Goal: Transaction & Acquisition: Purchase product/service

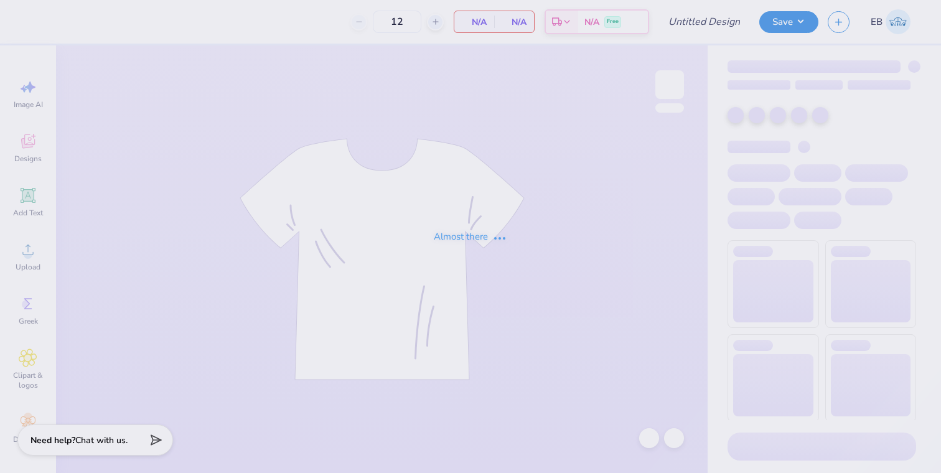
type input "Purdue vs. IU Sweatpants"
type input "24"
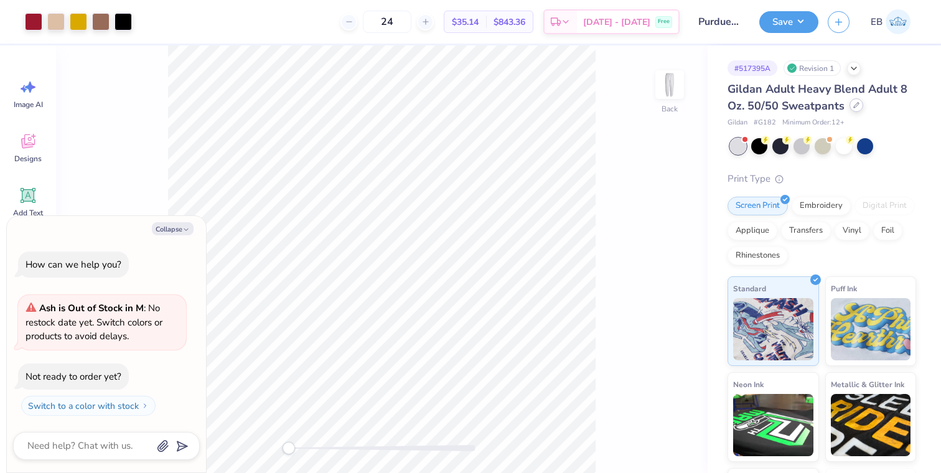
click at [854, 105] on icon at bounding box center [856, 105] width 5 height 5
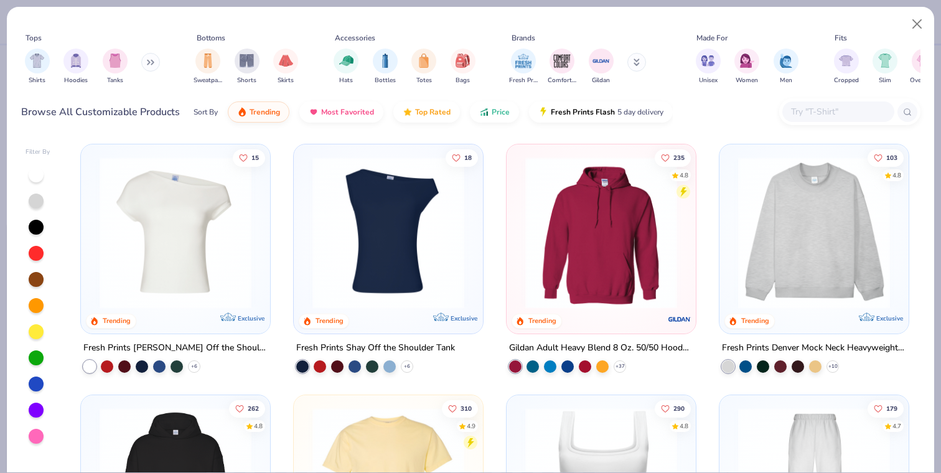
type textarea "x"
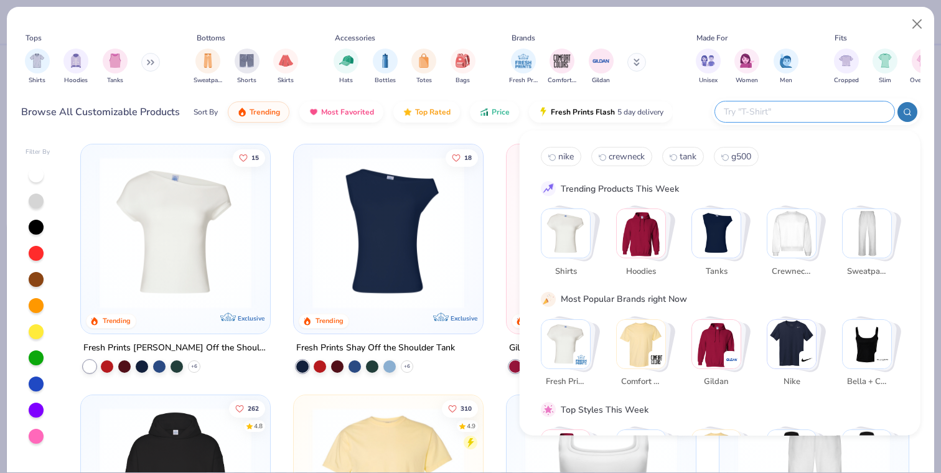
click at [835, 111] on input "text" at bounding box center [804, 112] width 163 height 14
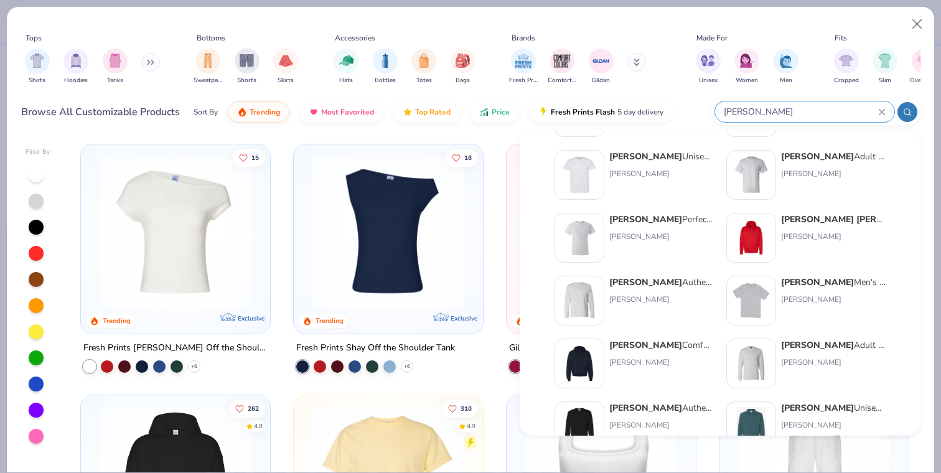
scroll to position [511, 0]
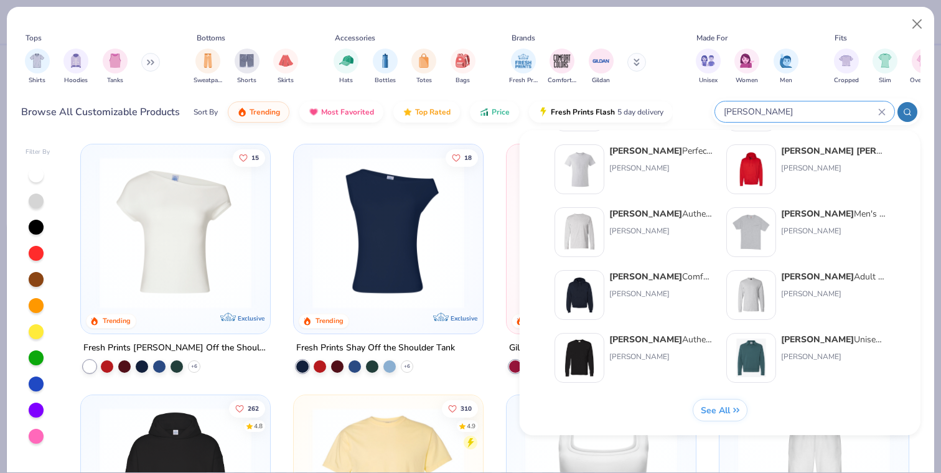
type input "[PERSON_NAME]"
click at [713, 415] on span "See All" at bounding box center [714, 411] width 29 height 12
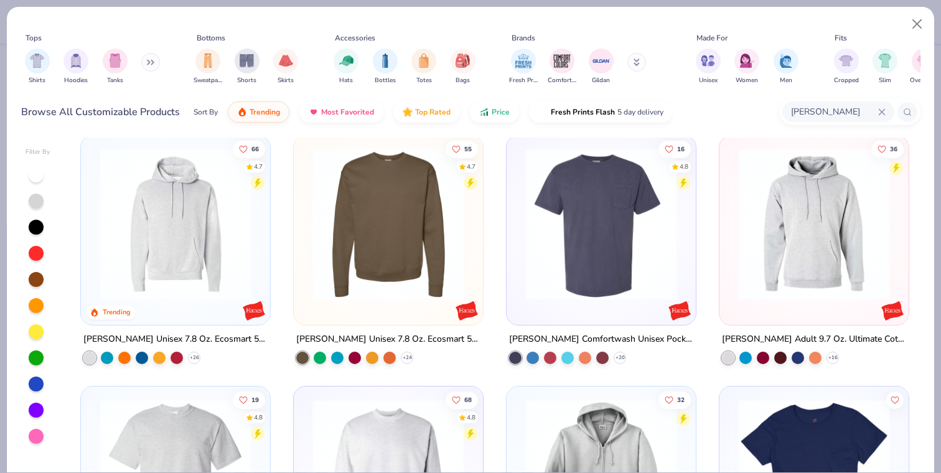
scroll to position [0, 0]
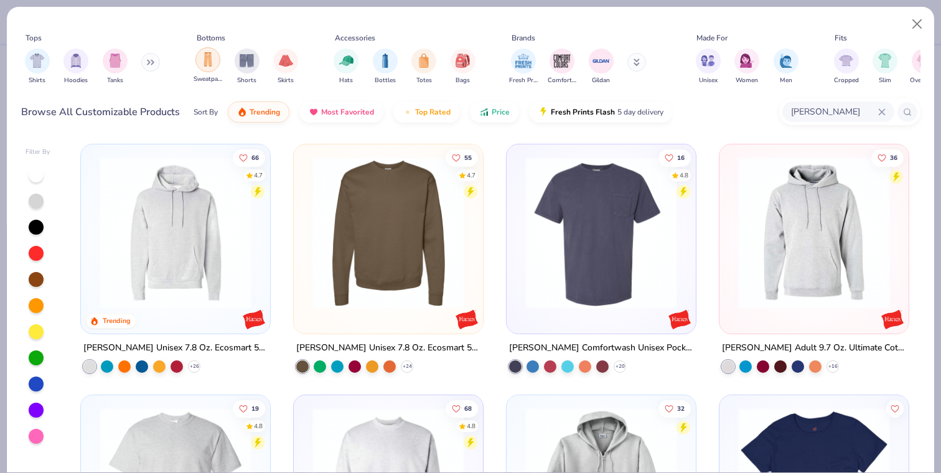
click at [204, 67] on div "filter for Sweatpants" at bounding box center [207, 59] width 25 height 25
type textarea "x"
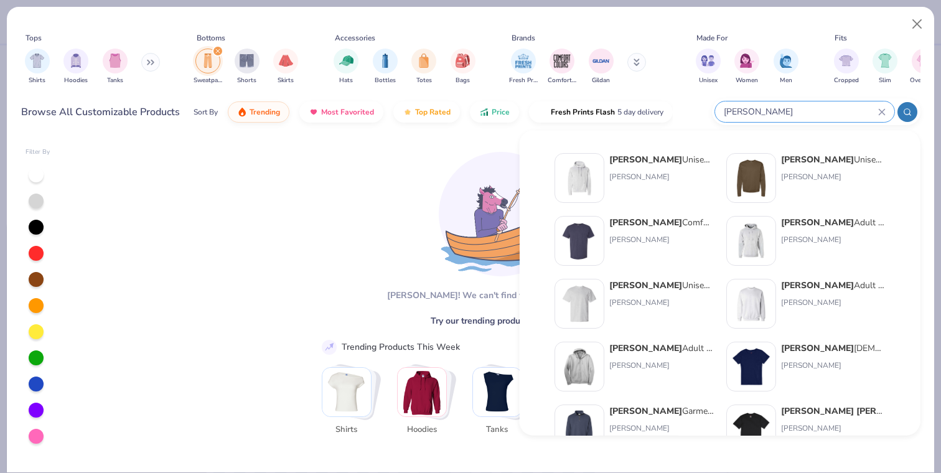
click at [825, 115] on input "[PERSON_NAME]" at bounding box center [801, 112] width 156 height 14
click at [883, 110] on icon at bounding box center [882, 112] width 6 height 6
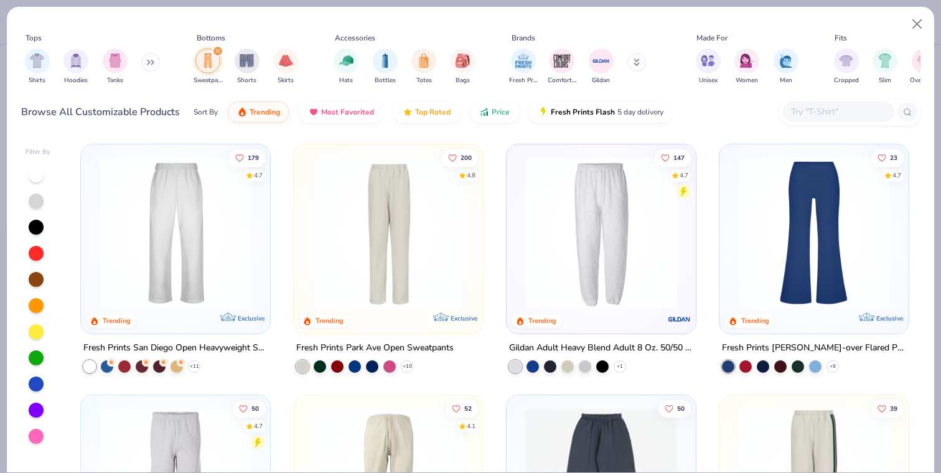
click at [586, 232] on img at bounding box center [601, 233] width 164 height 152
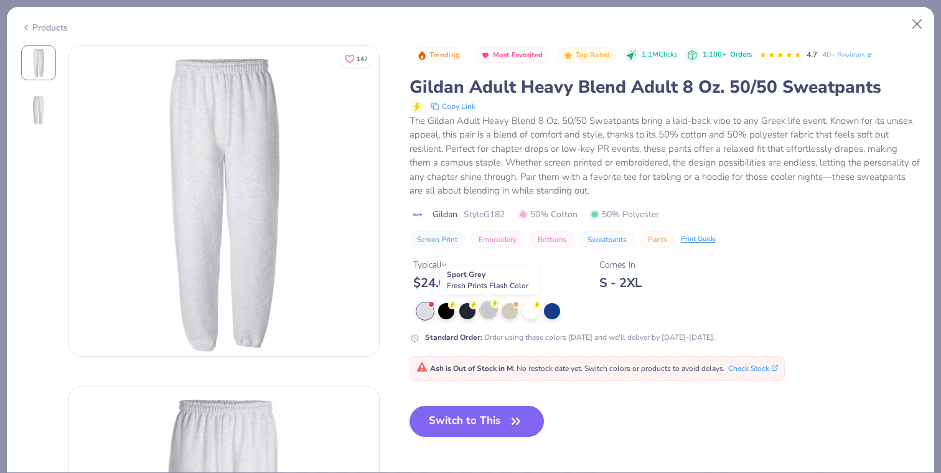
click at [487, 307] on div at bounding box center [489, 310] width 16 height 16
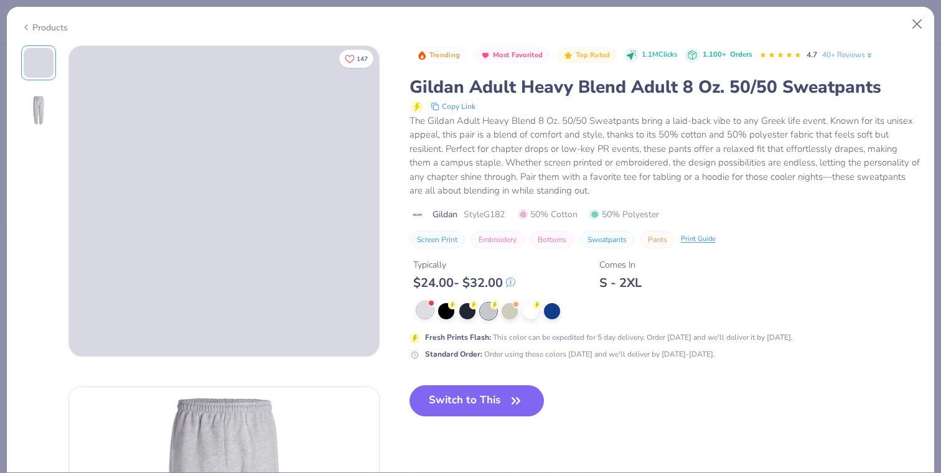
click at [426, 311] on div at bounding box center [425, 310] width 16 height 16
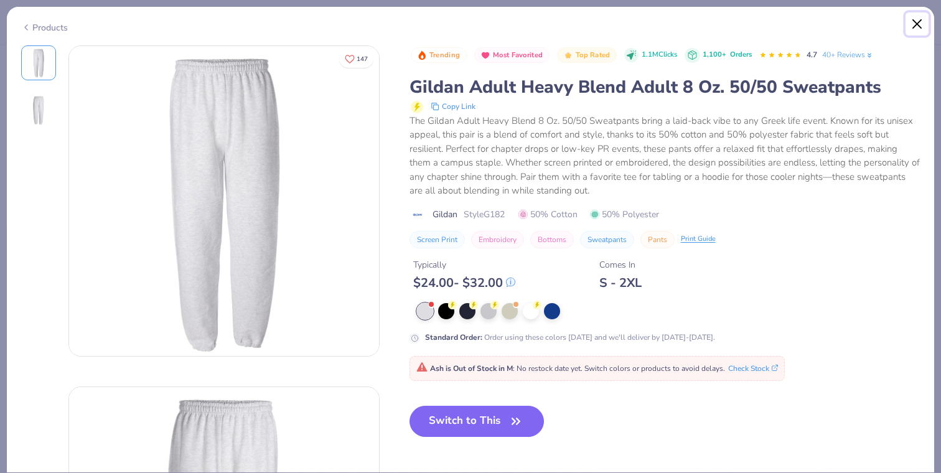
click at [921, 22] on button "Close" at bounding box center [918, 24] width 24 height 24
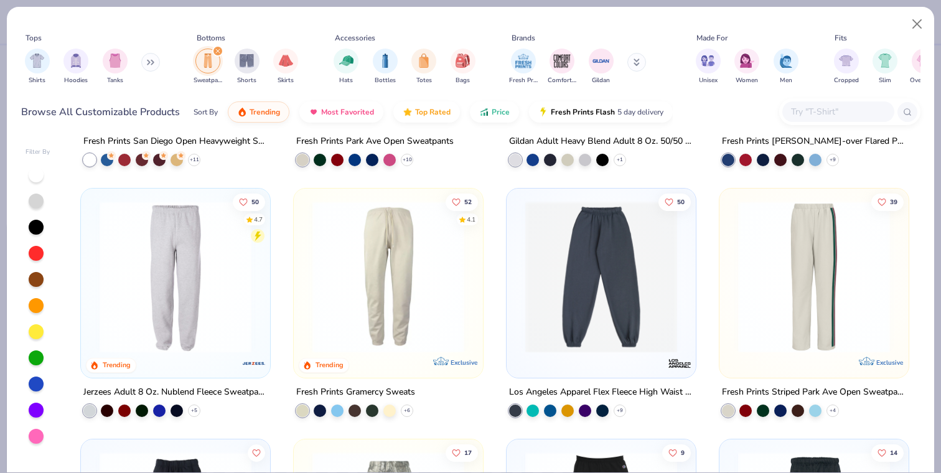
scroll to position [259, 0]
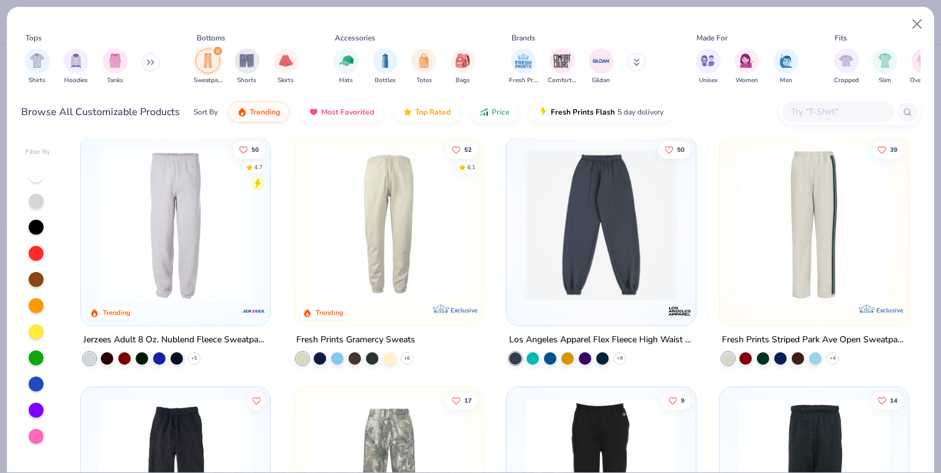
click at [177, 256] on img at bounding box center [175, 225] width 164 height 152
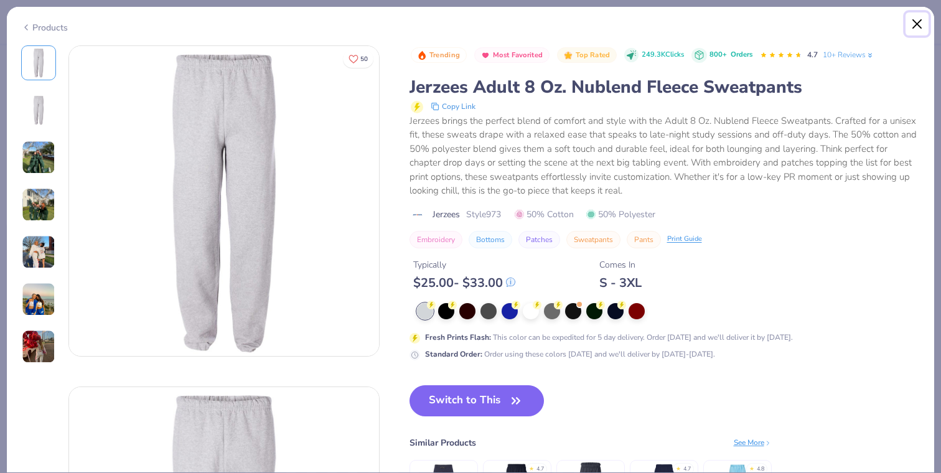
click at [922, 20] on button "Close" at bounding box center [918, 24] width 24 height 24
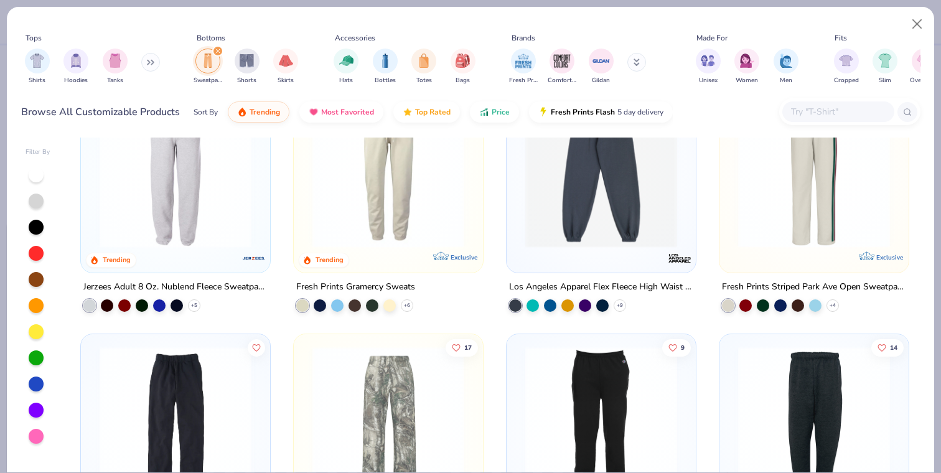
scroll to position [315, 0]
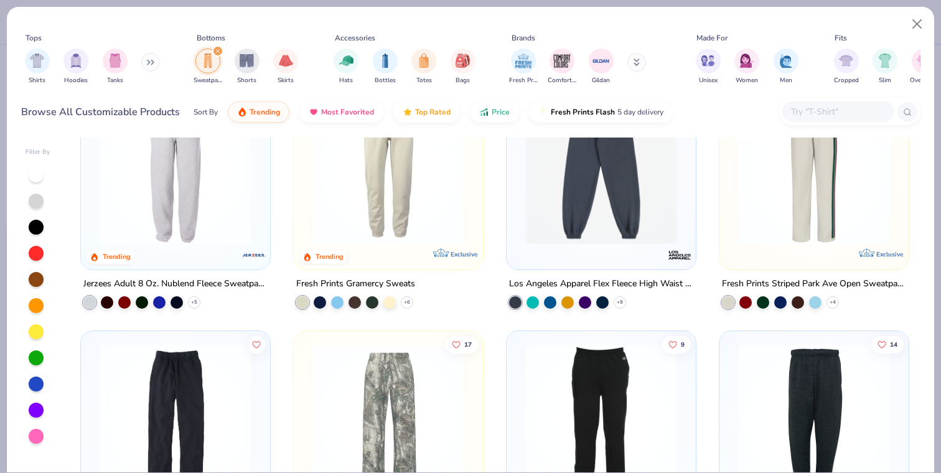
click at [431, 230] on img at bounding box center [388, 169] width 164 height 152
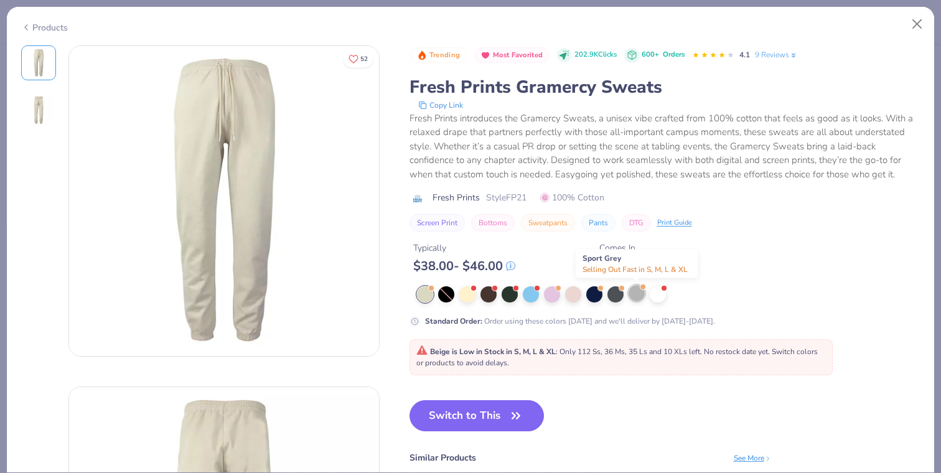
click at [634, 296] on div at bounding box center [637, 293] width 16 height 16
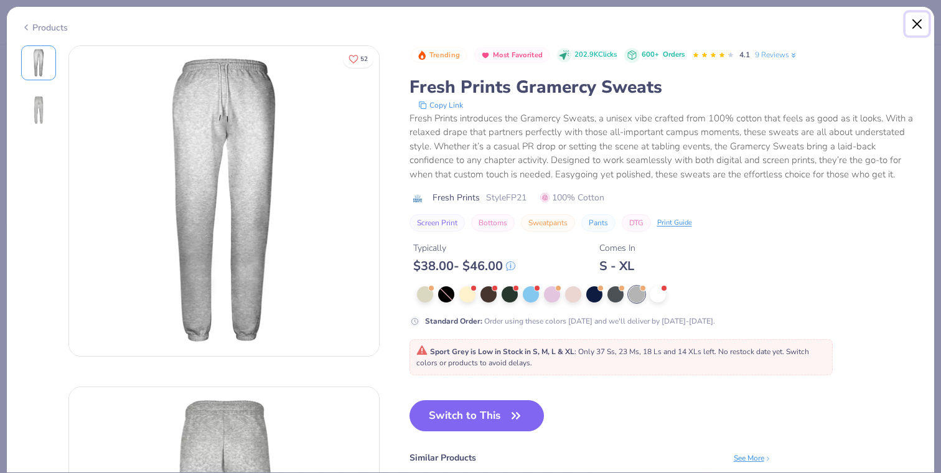
click at [919, 24] on button "Close" at bounding box center [918, 24] width 24 height 24
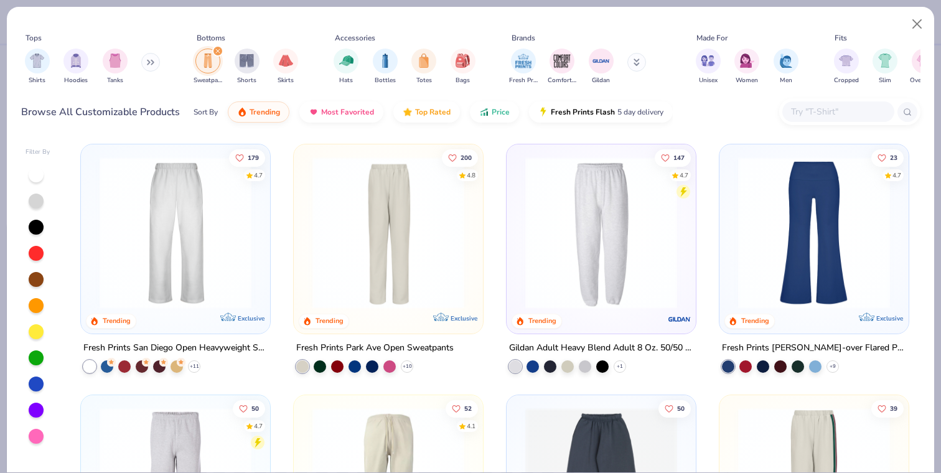
click at [590, 214] on img at bounding box center [601, 233] width 164 height 152
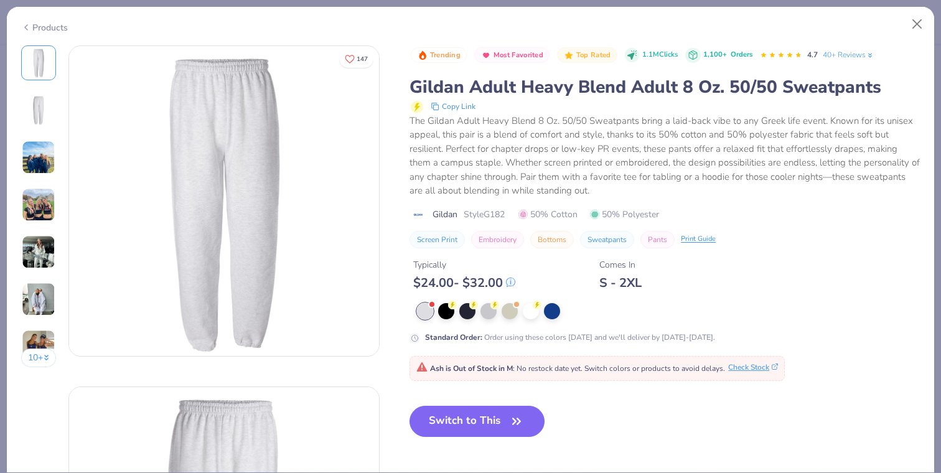
click at [736, 370] on button "Check Stock" at bounding box center [753, 367] width 50 height 11
click at [917, 22] on button "Close" at bounding box center [918, 24] width 24 height 24
type textarea "x"
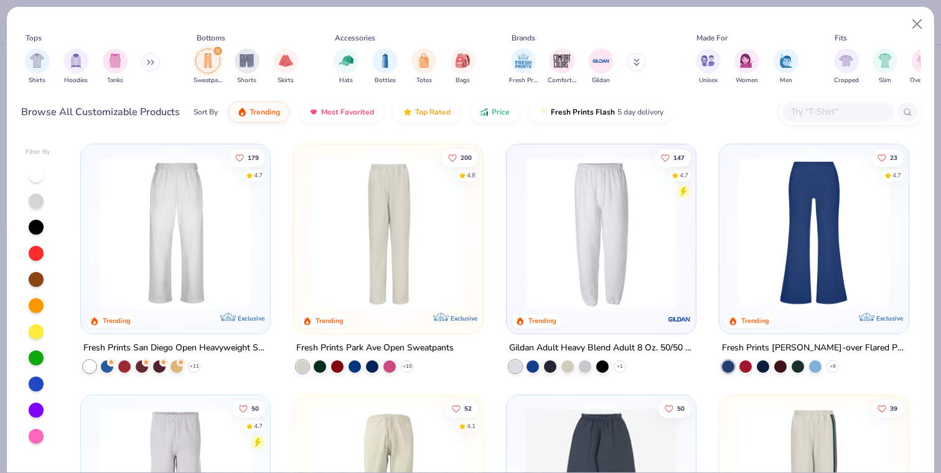
click at [806, 105] on input "text" at bounding box center [838, 112] width 96 height 14
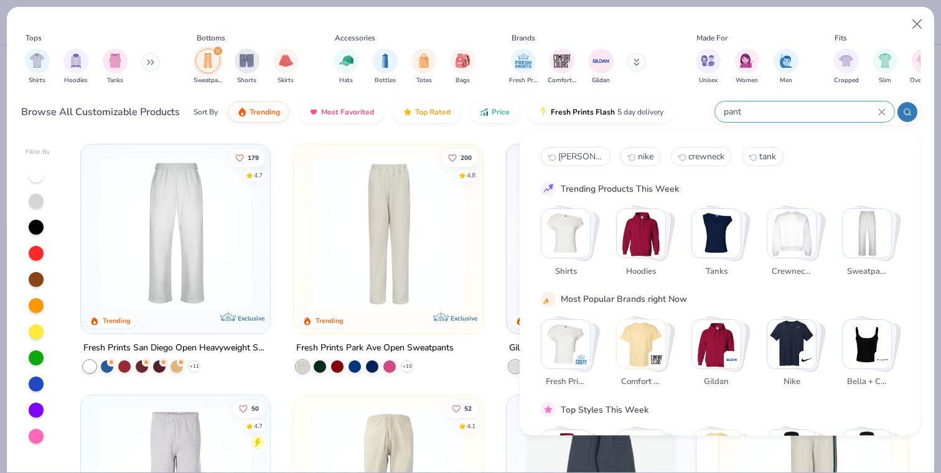
type input "pant"
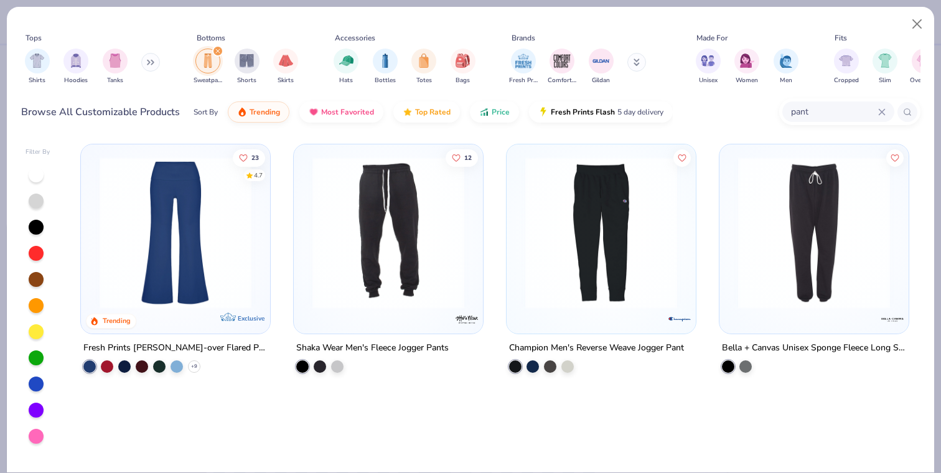
click at [217, 51] on icon "filter for Sweatpants" at bounding box center [218, 51] width 4 height 4
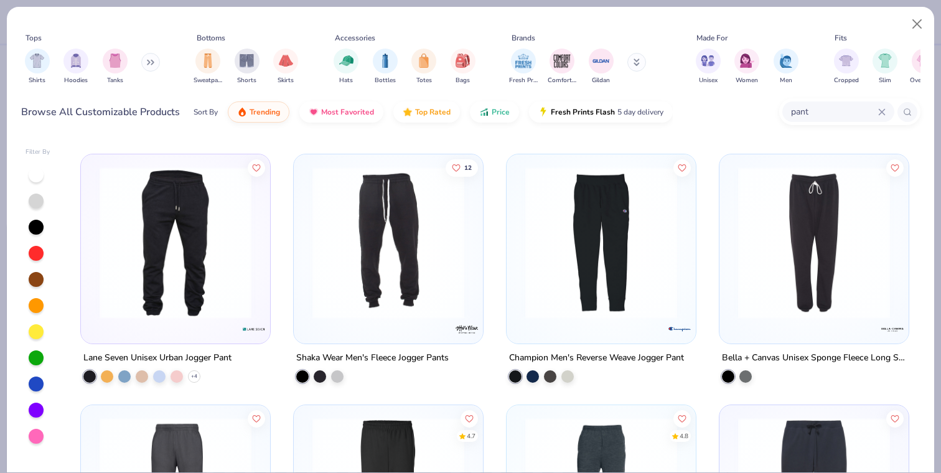
scroll to position [237, 0]
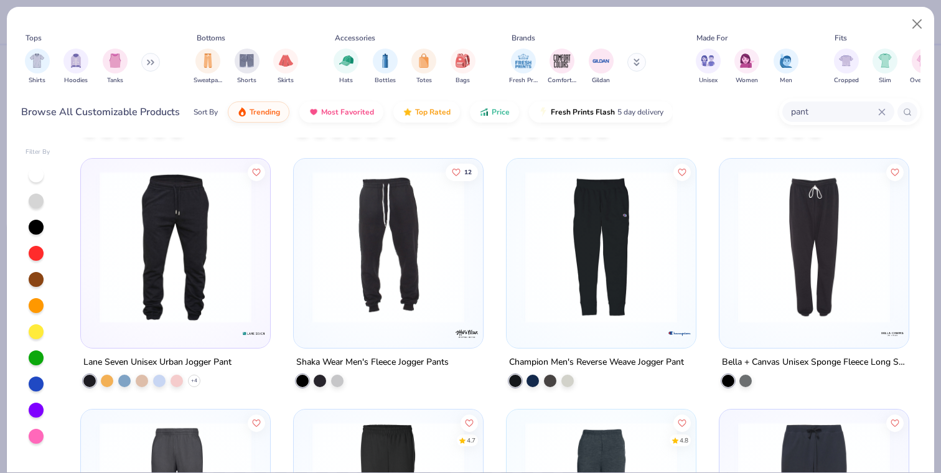
click at [794, 263] on img at bounding box center [814, 247] width 164 height 152
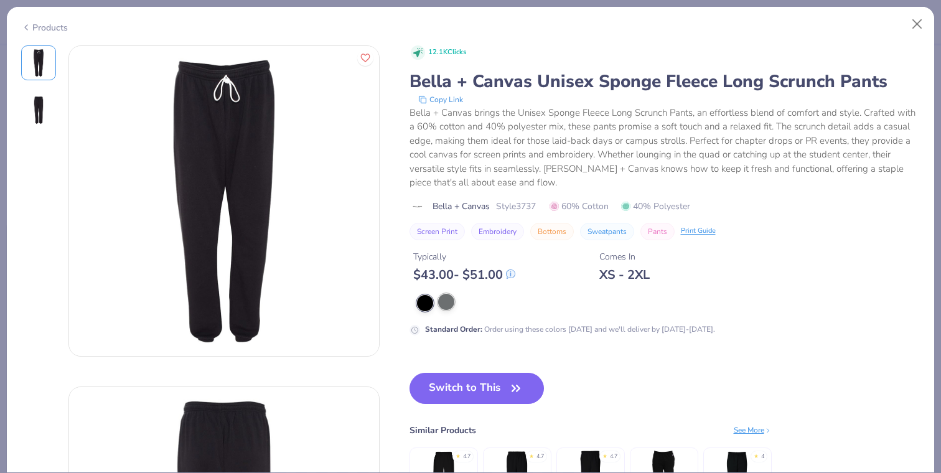
click at [441, 305] on div at bounding box center [446, 302] width 16 height 16
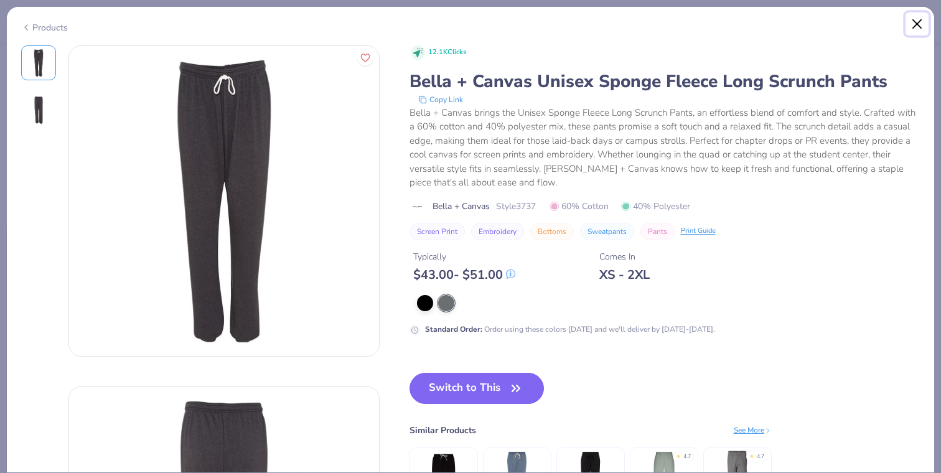
click at [920, 21] on button "Close" at bounding box center [918, 24] width 24 height 24
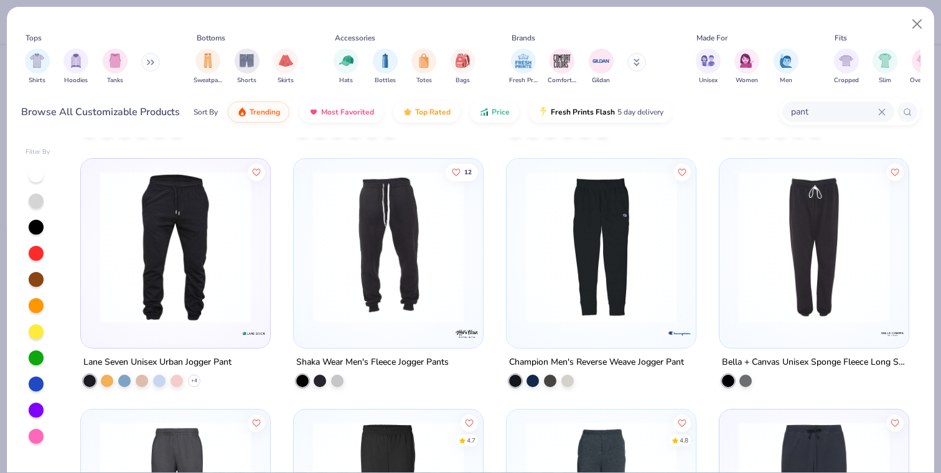
click at [618, 270] on img at bounding box center [601, 247] width 164 height 152
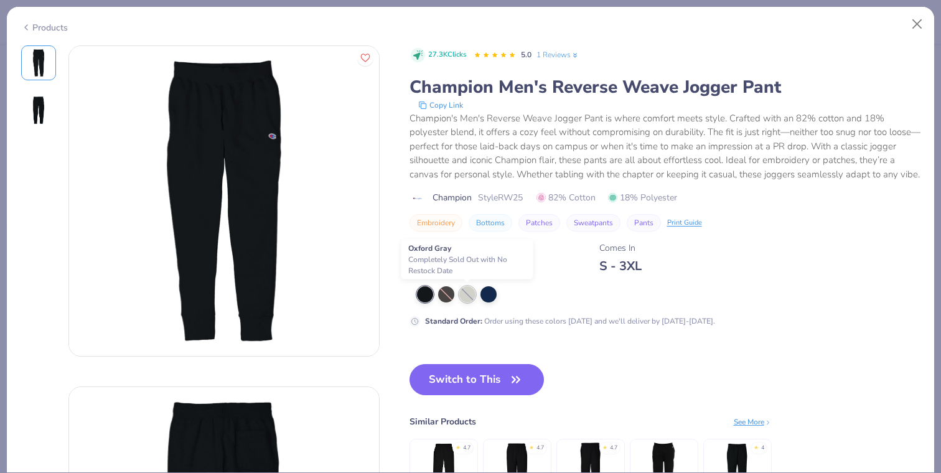
click at [467, 294] on div at bounding box center [467, 294] width 16 height 16
click at [429, 298] on div at bounding box center [425, 294] width 16 height 16
click at [448, 297] on div at bounding box center [446, 294] width 16 height 16
click at [914, 26] on button "Close" at bounding box center [918, 24] width 24 height 24
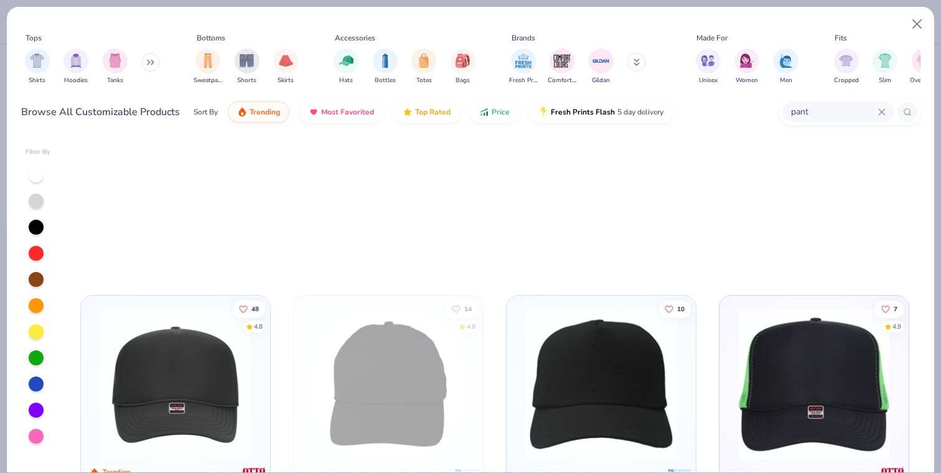
scroll to position [495, 0]
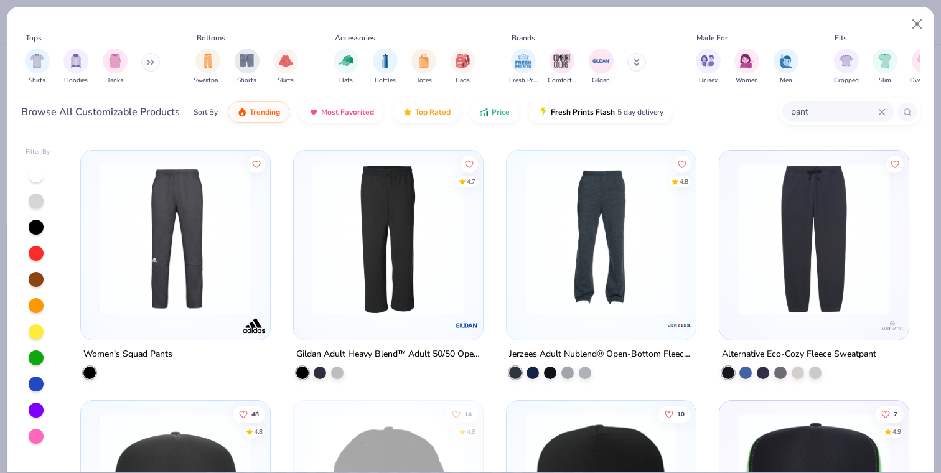
click at [885, 111] on div "pant" at bounding box center [838, 111] width 112 height 21
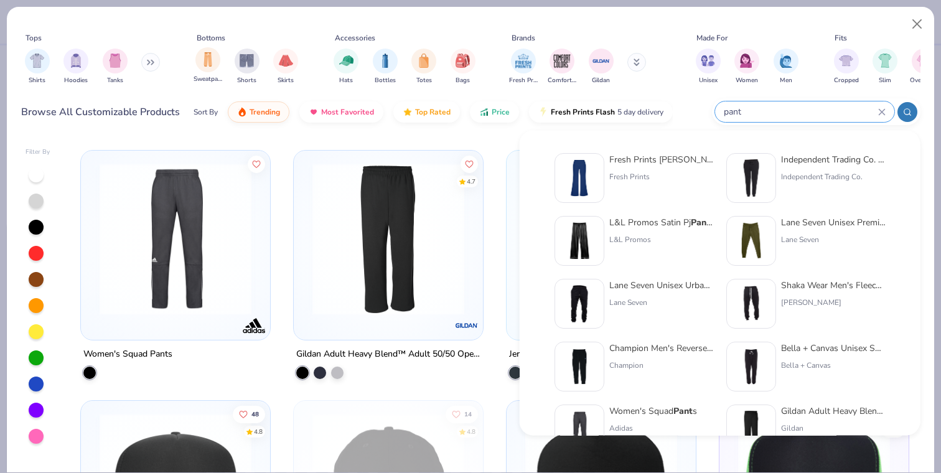
click at [208, 73] on div "Sweatpants" at bounding box center [208, 65] width 29 height 37
type textarea "x"
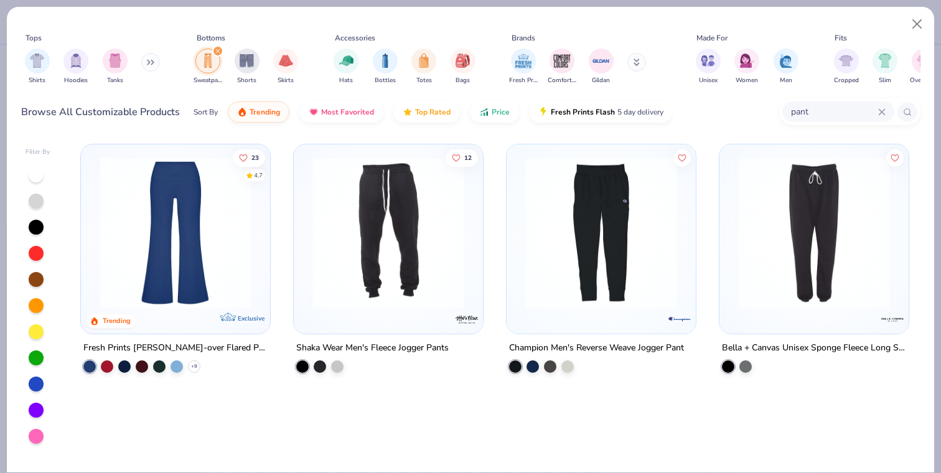
click at [886, 112] on div "pant" at bounding box center [838, 111] width 112 height 21
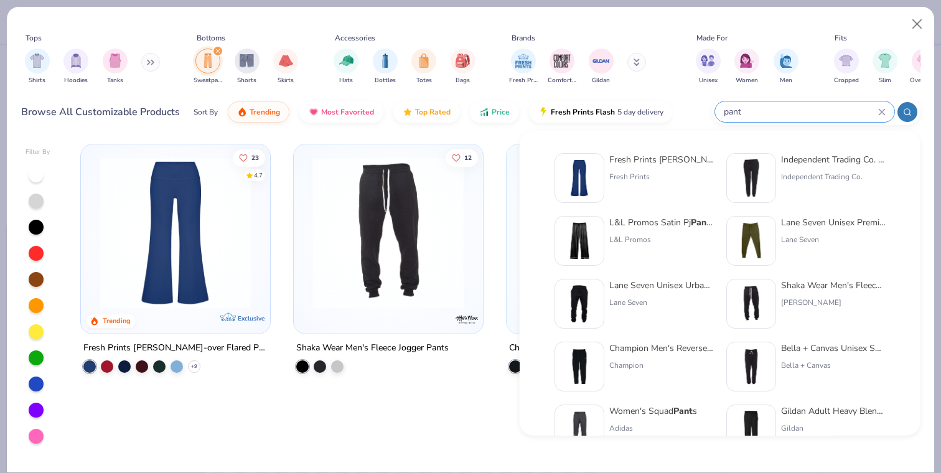
click at [883, 110] on icon at bounding box center [882, 112] width 6 height 6
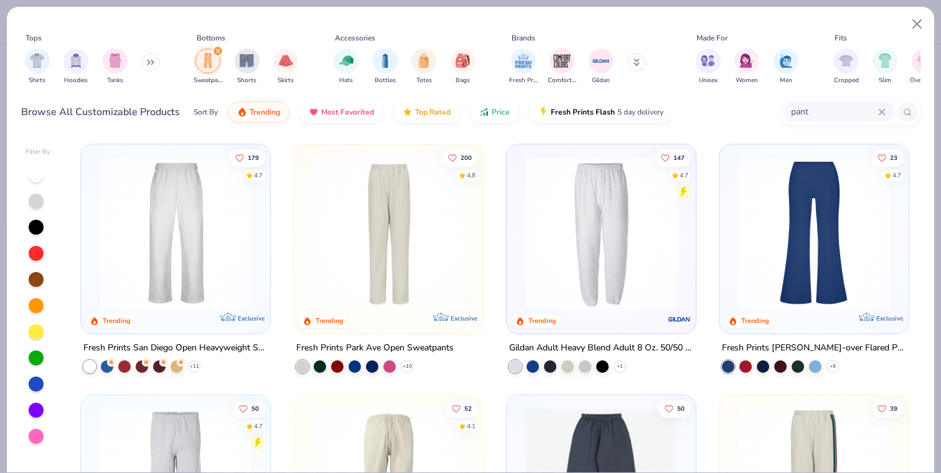
click at [883, 109] on icon at bounding box center [881, 111] width 7 height 7
click at [236, 227] on img at bounding box center [175, 233] width 164 height 152
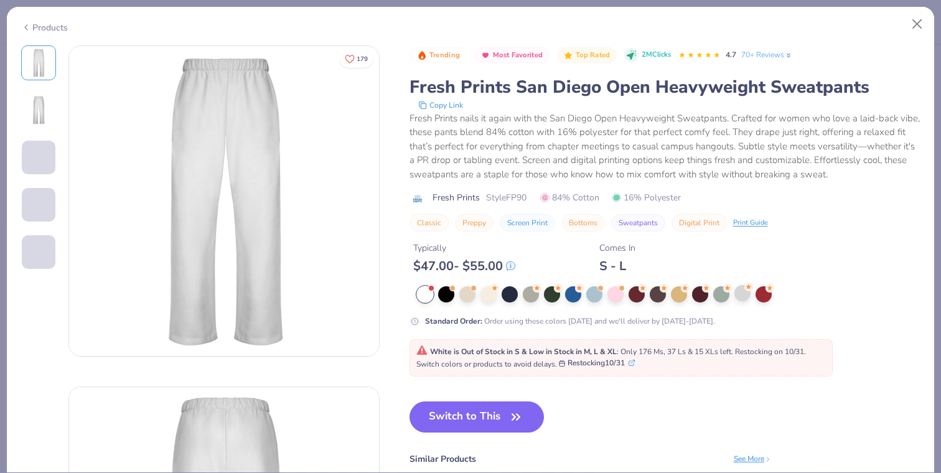
click at [748, 301] on div at bounding box center [742, 293] width 16 height 16
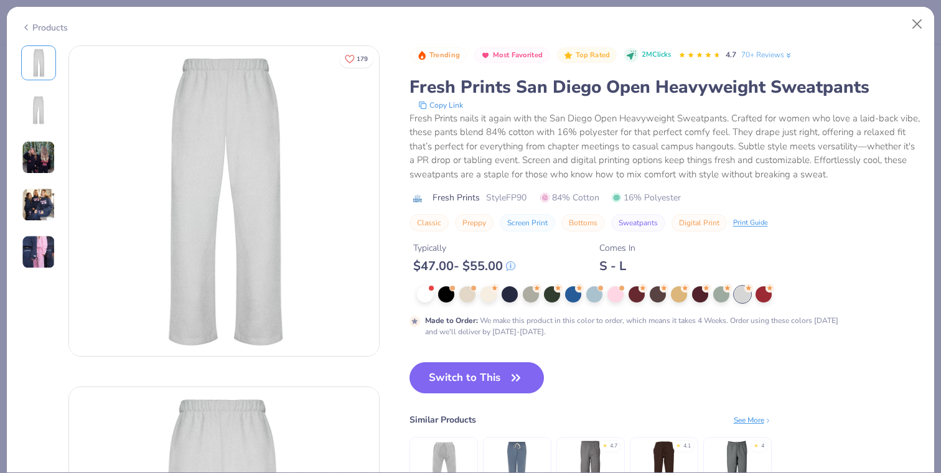
click at [44, 118] on img at bounding box center [39, 110] width 30 height 30
click at [37, 67] on img at bounding box center [39, 63] width 30 height 30
click at [918, 24] on button "Close" at bounding box center [918, 24] width 24 height 24
type textarea "x"
